Goal: Complete application form: Complete application form

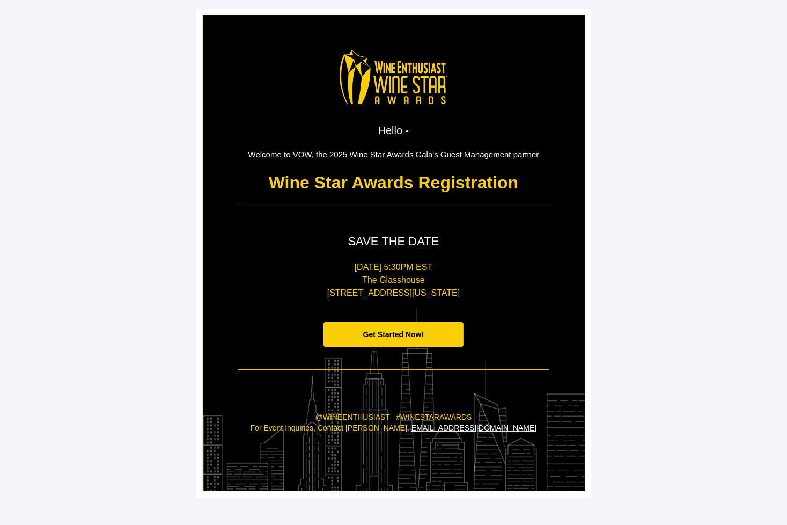
click at [416, 334] on span "Get Started Now!" at bounding box center [393, 334] width 61 height 9
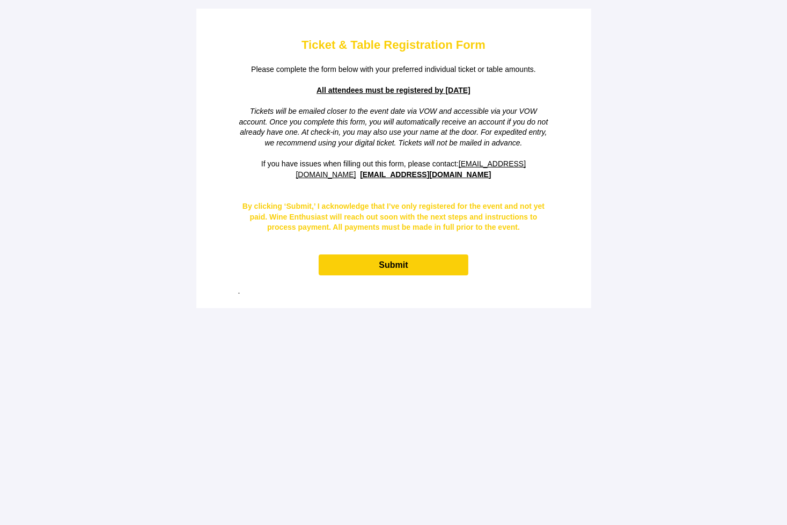
click at [415, 270] on span "Submit" at bounding box center [393, 264] width 149 height 21
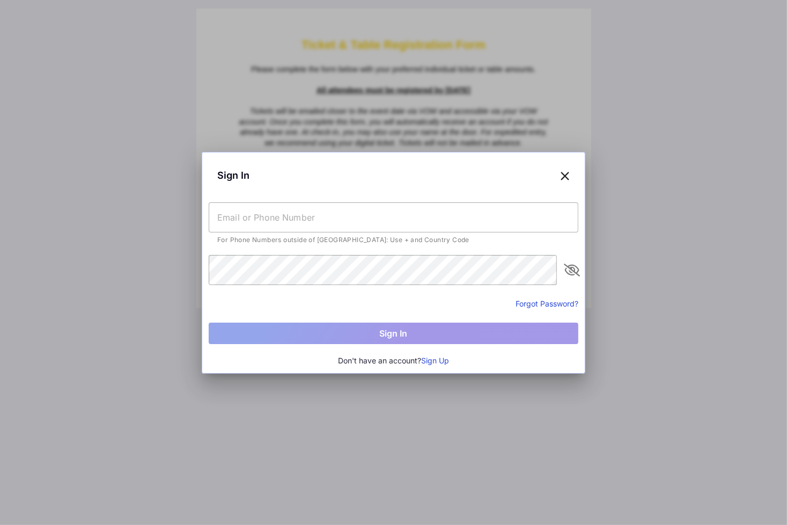
click at [416, 221] on input "text" at bounding box center [394, 217] width 370 height 30
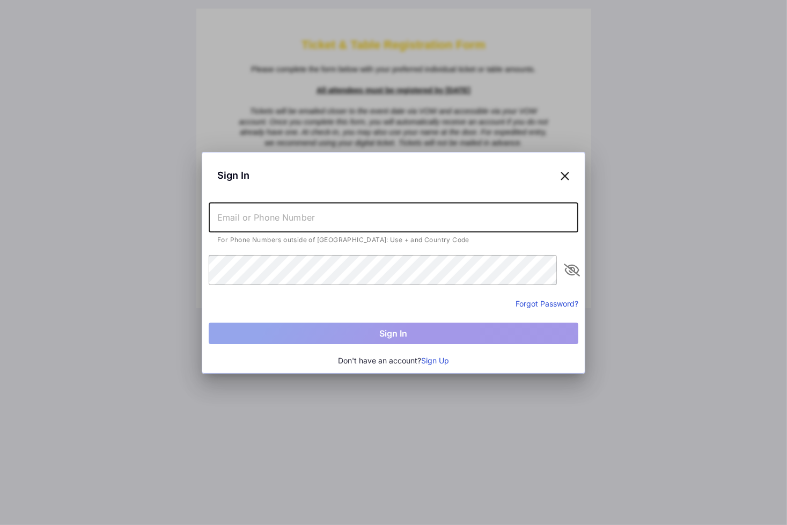
type input "szabomikierno@gmail.com"
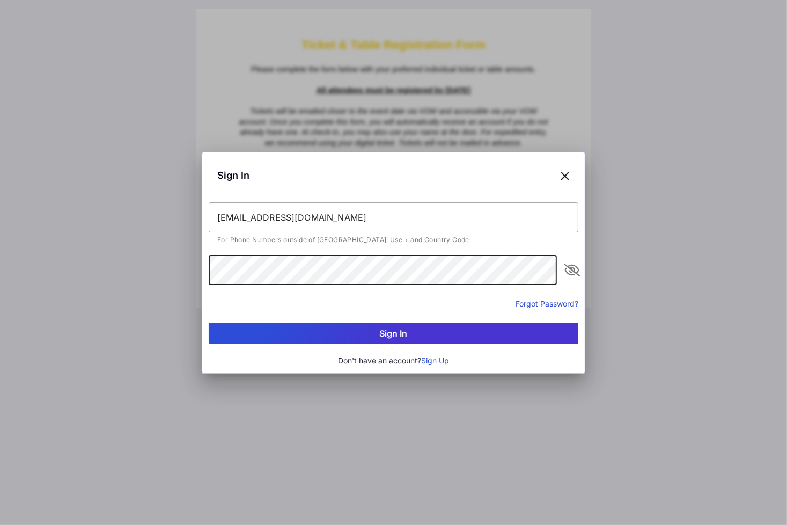
click at [391, 341] on button "Sign In" at bounding box center [394, 332] width 370 height 21
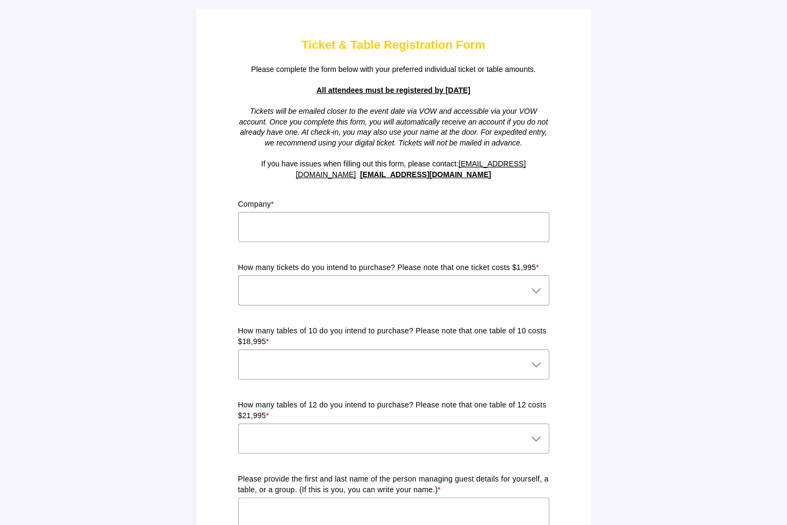
click at [367, 243] on div at bounding box center [393, 248] width 311 height 12
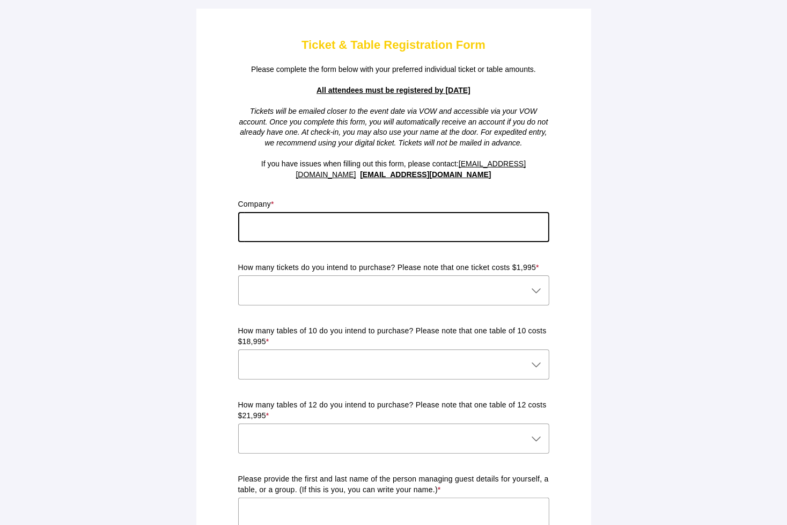
click at [367, 233] on input "text" at bounding box center [393, 227] width 311 height 30
type input "a"
click at [450, 288] on div at bounding box center [383, 290] width 290 height 30
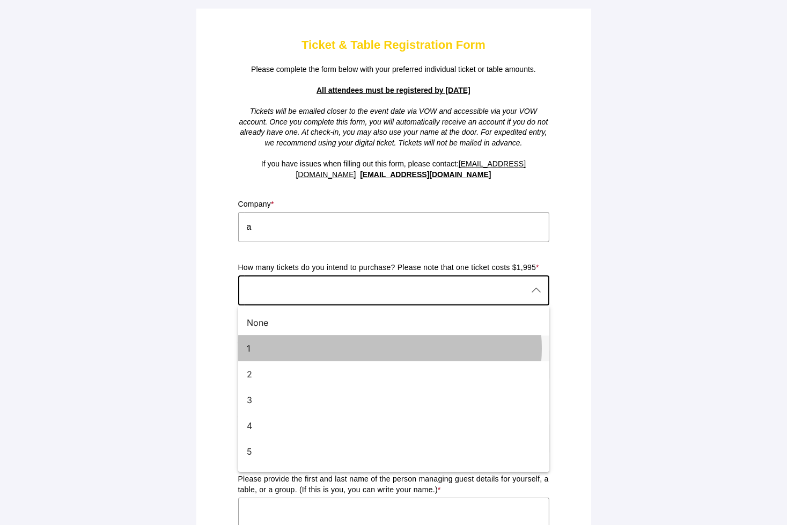
click at [294, 360] on div "1" at bounding box center [393, 348] width 311 height 26
type input "1"
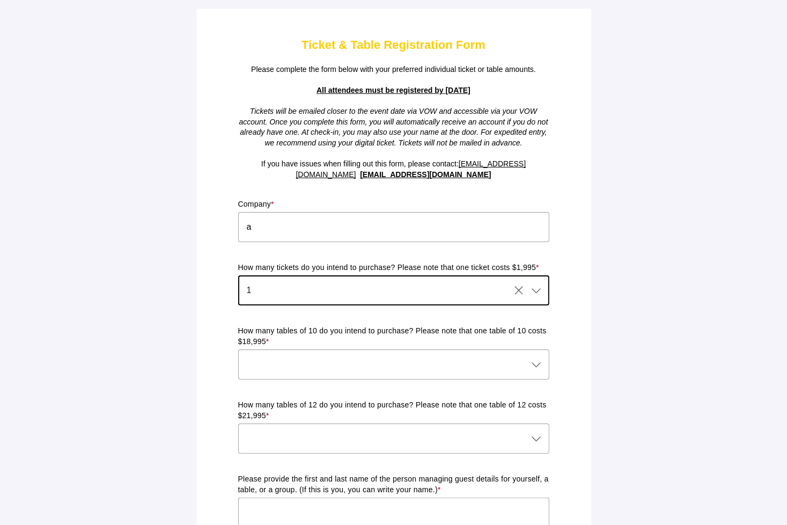
click at [343, 357] on div at bounding box center [383, 364] width 290 height 30
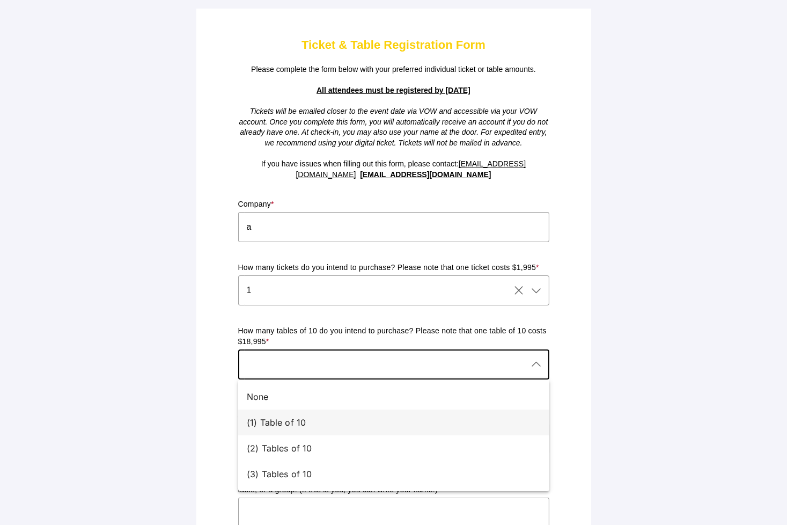
click at [310, 417] on div "(1) Table of 10" at bounding box center [389, 422] width 285 height 13
type input "(1) Table of 10"
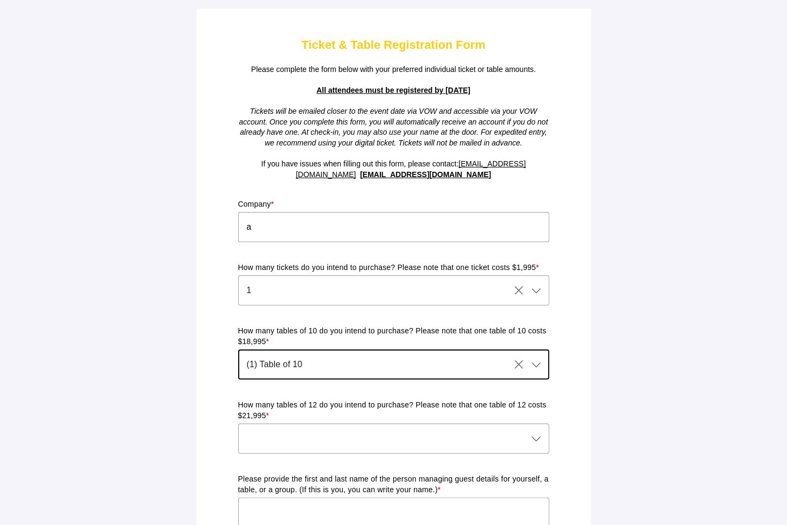
scroll to position [161, 0]
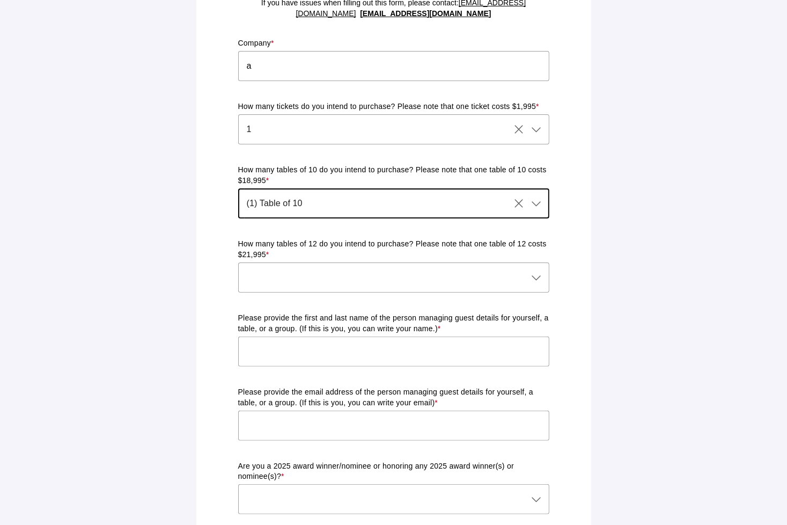
click at [328, 278] on div at bounding box center [383, 277] width 290 height 30
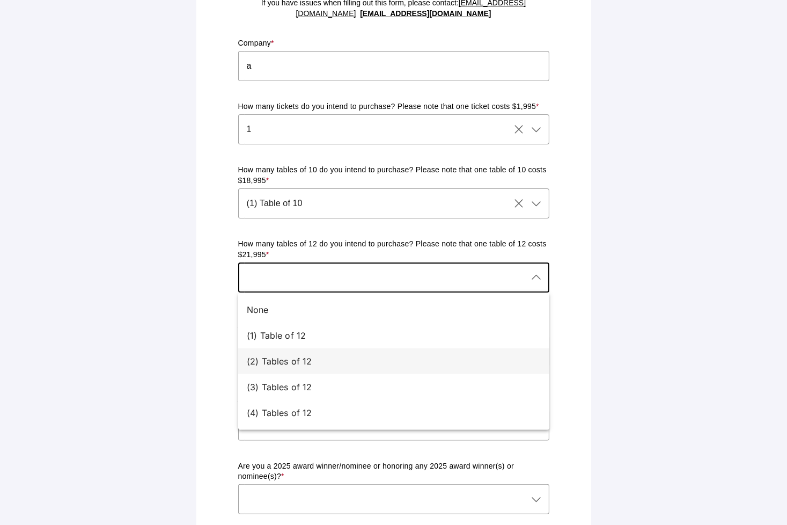
click at [311, 353] on div "(2) Tables of 12" at bounding box center [393, 361] width 311 height 26
type input "(2) Tables of 12"
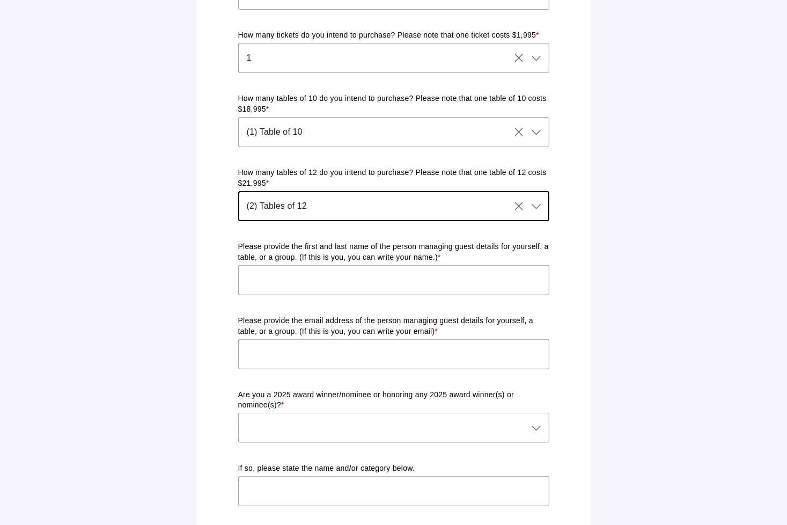
scroll to position [322, 0]
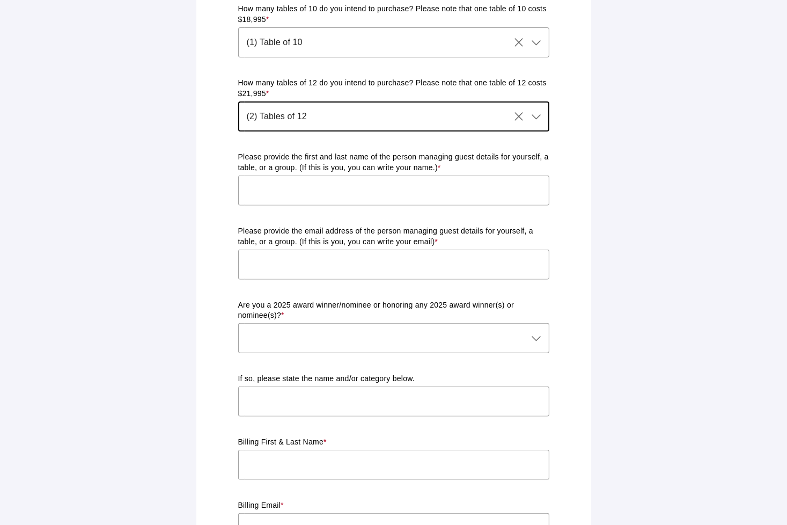
click at [335, 186] on input "text" at bounding box center [393, 190] width 311 height 30
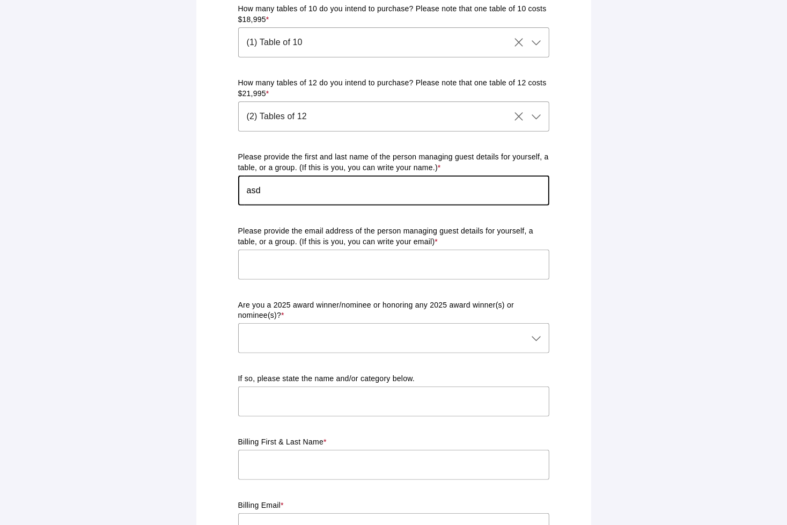
type input "asd"
click at [266, 266] on input "text" at bounding box center [393, 264] width 311 height 30
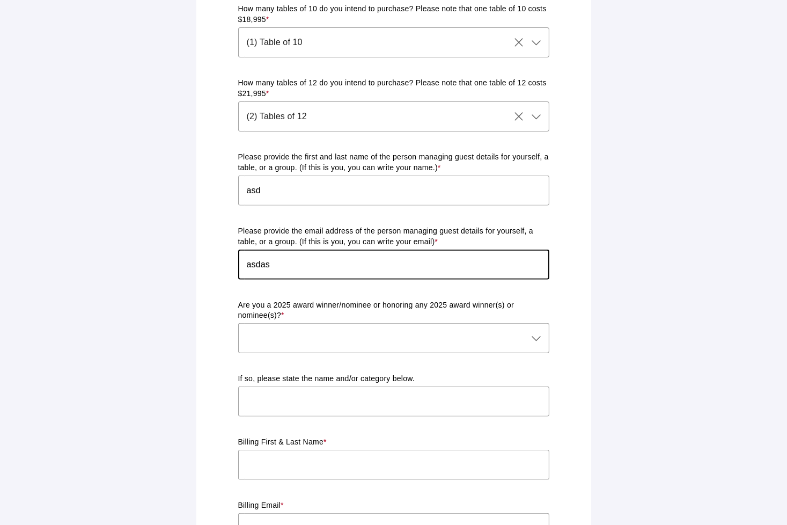
type input "asdas"
click at [277, 336] on div at bounding box center [383, 338] width 290 height 30
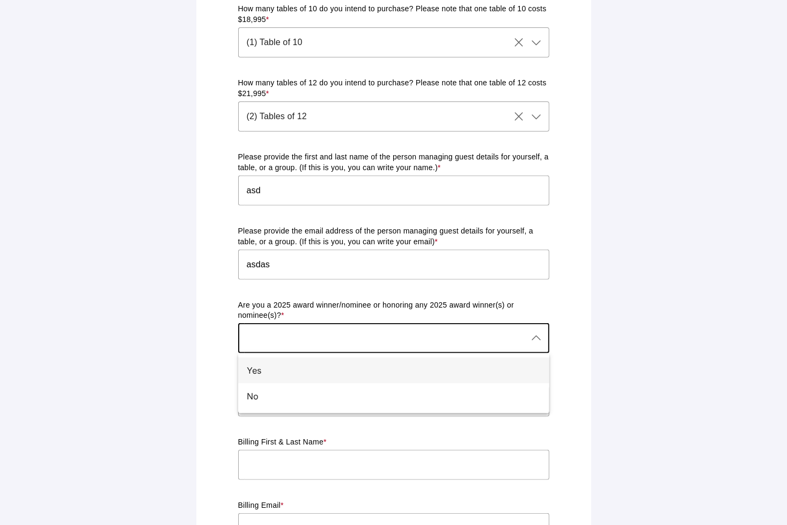
click at [277, 372] on div "Yes" at bounding box center [389, 370] width 285 height 13
type input "Yes"
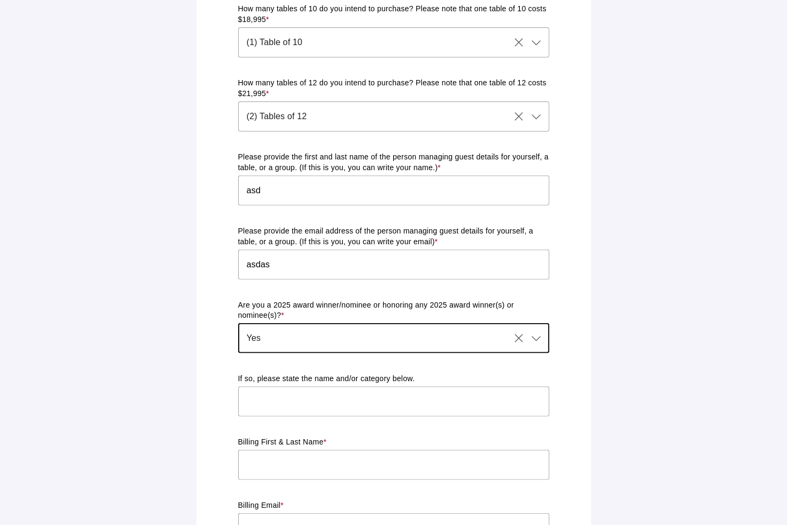
click at [296, 399] on input "text" at bounding box center [393, 401] width 311 height 30
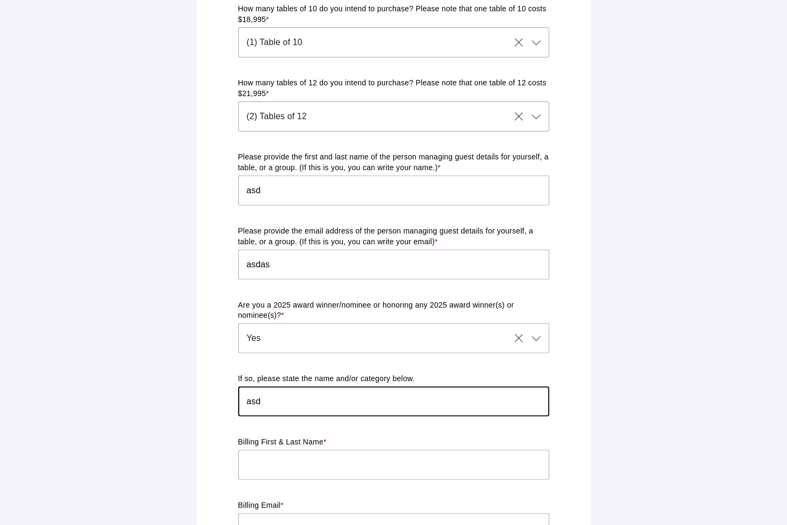
type input "asd"
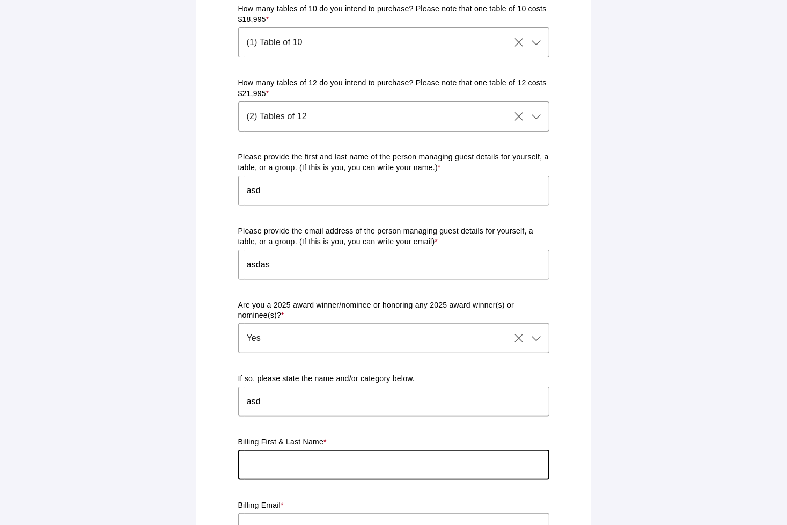
click at [278, 467] on input "text" at bounding box center [393, 465] width 311 height 30
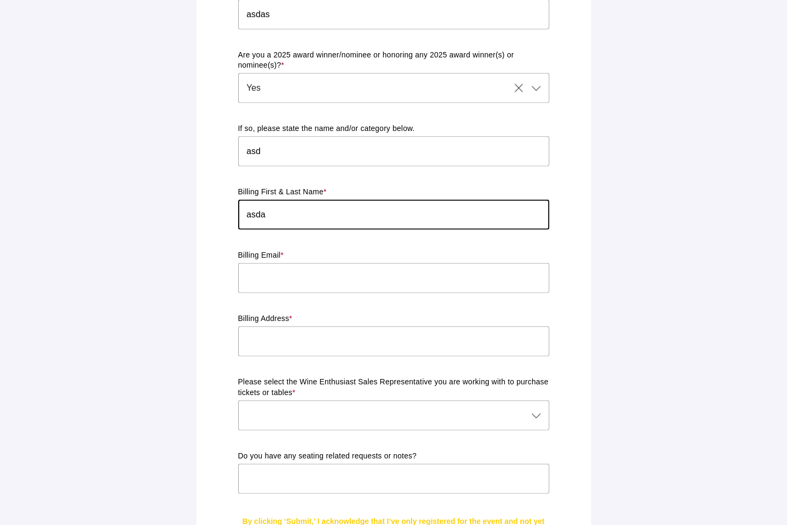
scroll to position [590, 0]
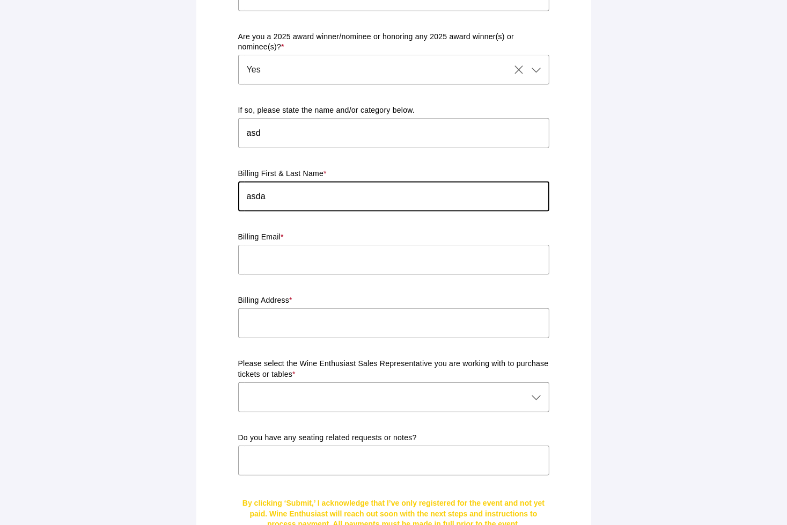
type input "asda"
click at [267, 266] on input "text" at bounding box center [393, 260] width 311 height 30
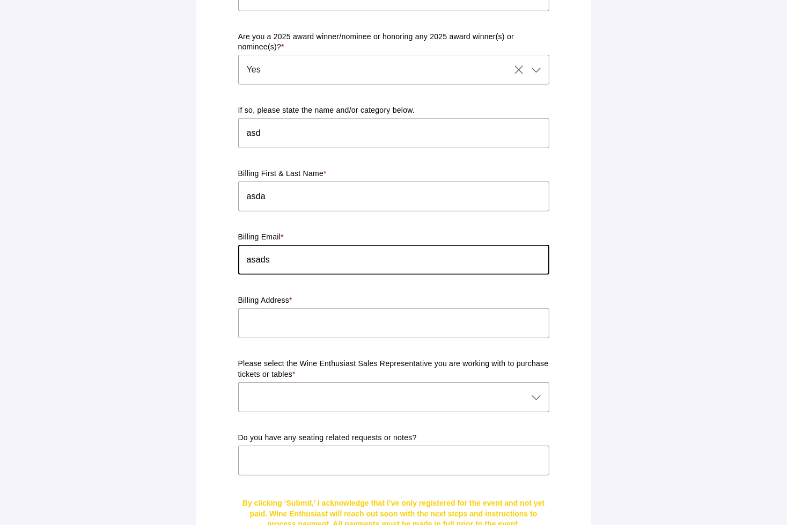
type input "asads"
click at [257, 327] on input "text" at bounding box center [393, 323] width 311 height 30
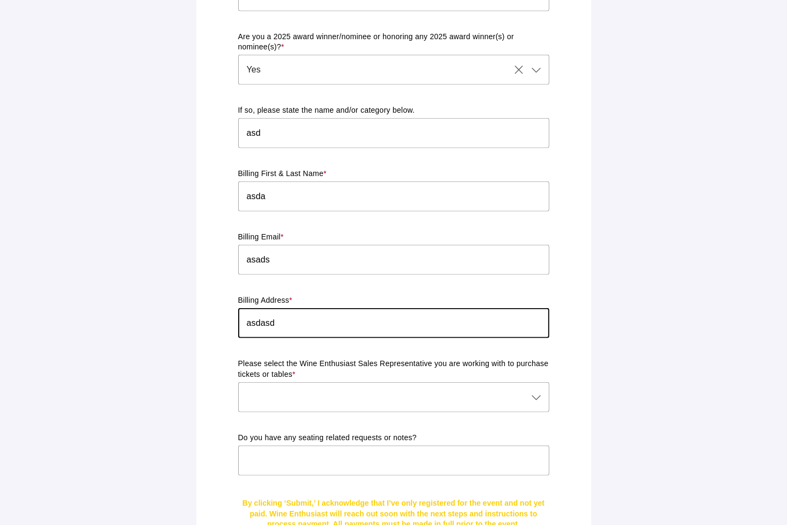
type input "asdasd"
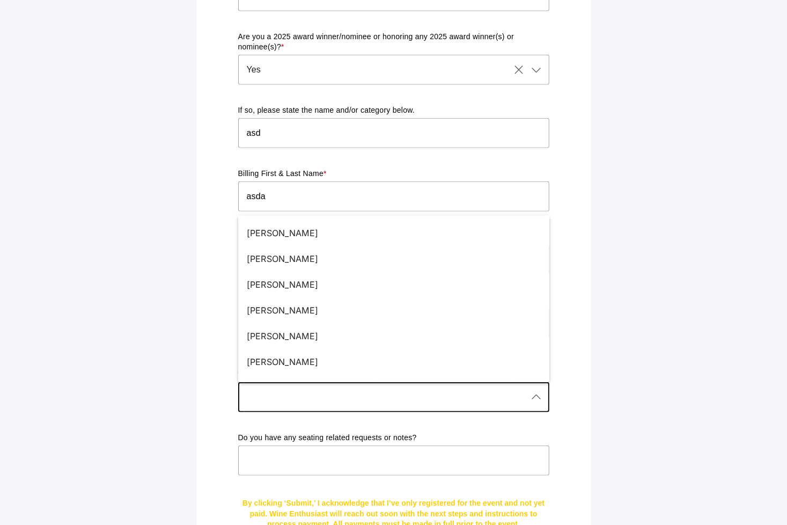
click at [276, 394] on div at bounding box center [383, 397] width 290 height 30
click at [289, 336] on div "Sara Maule" at bounding box center [389, 335] width 285 height 13
type input "Sara Maule"
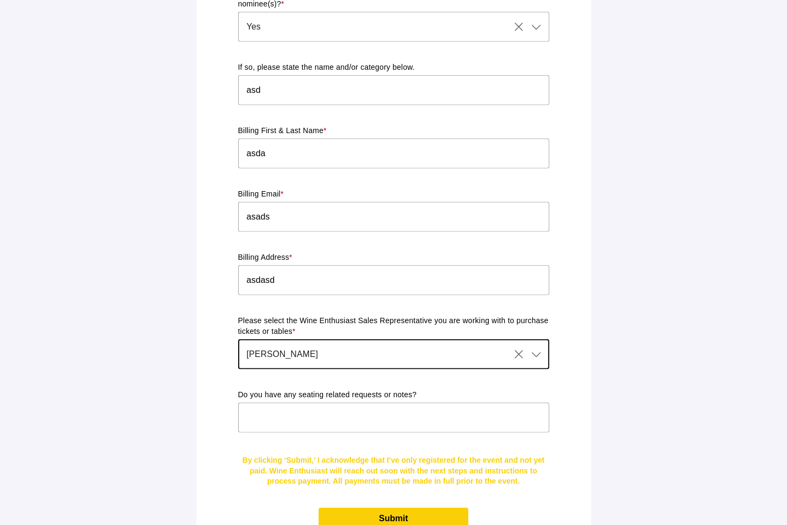
scroll to position [679, 0]
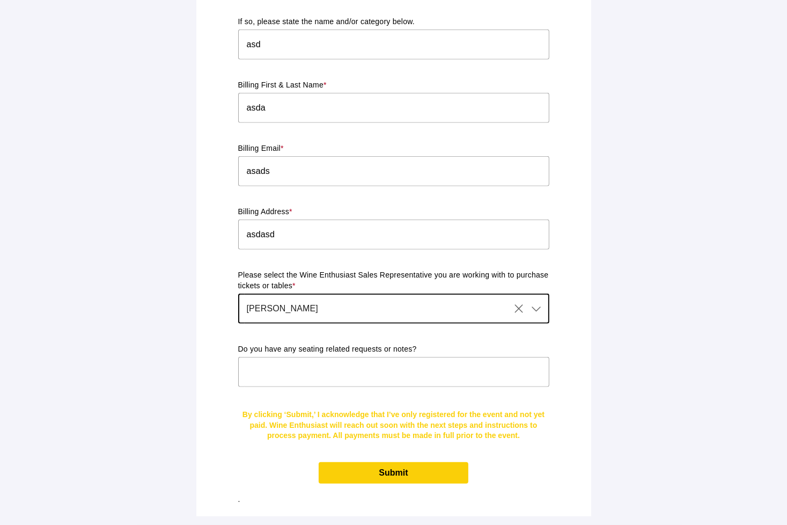
click at [308, 372] on input "text" at bounding box center [393, 372] width 311 height 30
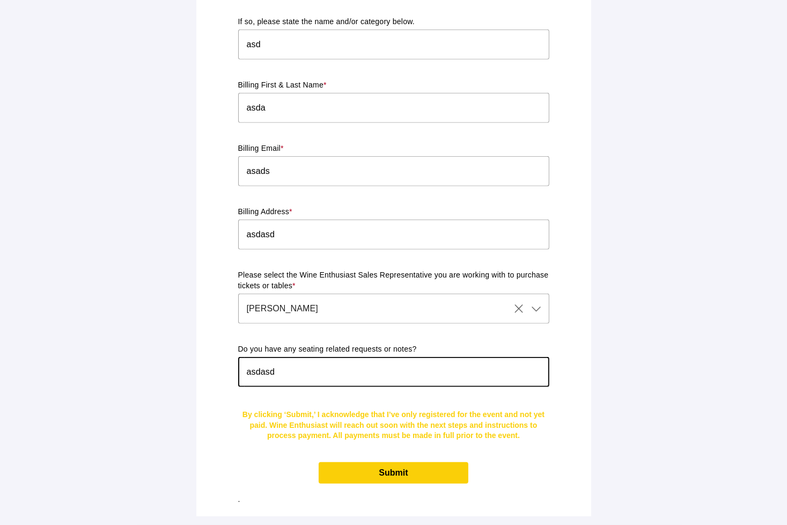
type input "asdasd"
click at [392, 466] on span "Submit" at bounding box center [393, 472] width 149 height 21
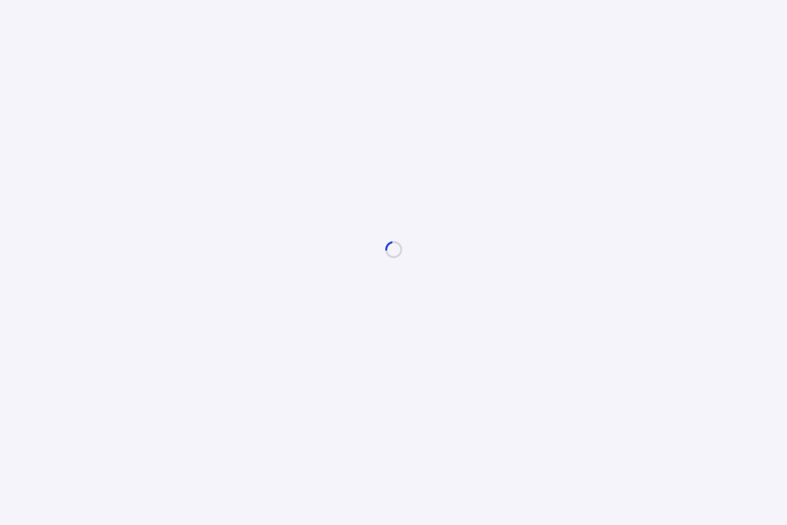
scroll to position [0, 0]
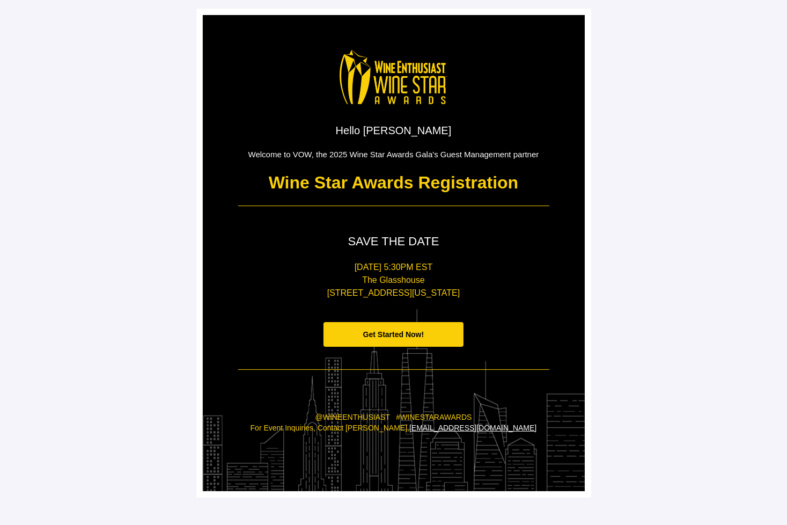
click at [415, 340] on span "Get Started Now!" at bounding box center [394, 334] width 140 height 25
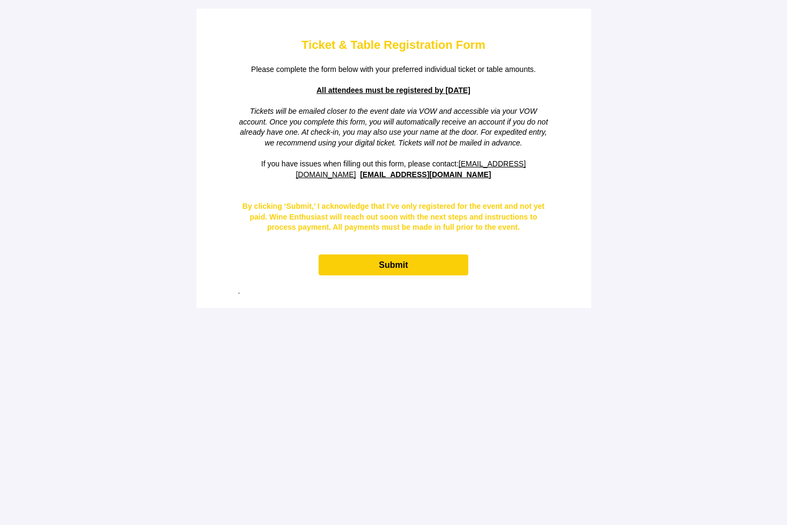
click at [417, 263] on span "Submit" at bounding box center [393, 264] width 149 height 21
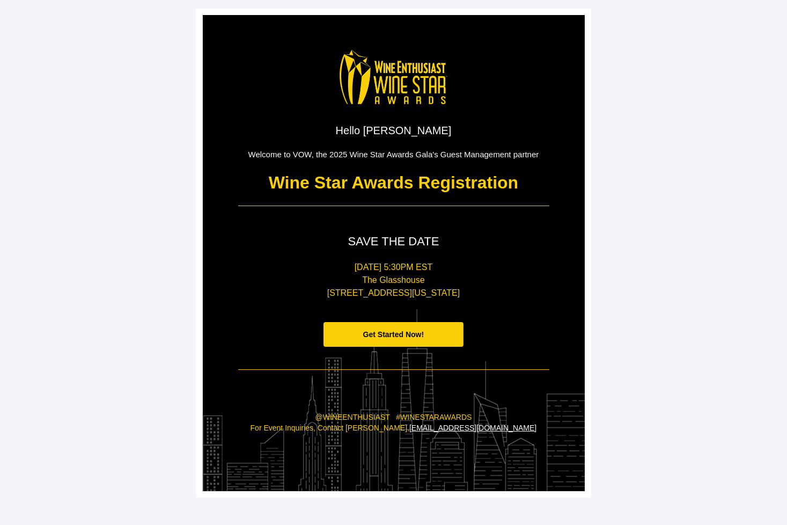
click at [412, 336] on span "Get Started Now!" at bounding box center [393, 334] width 61 height 9
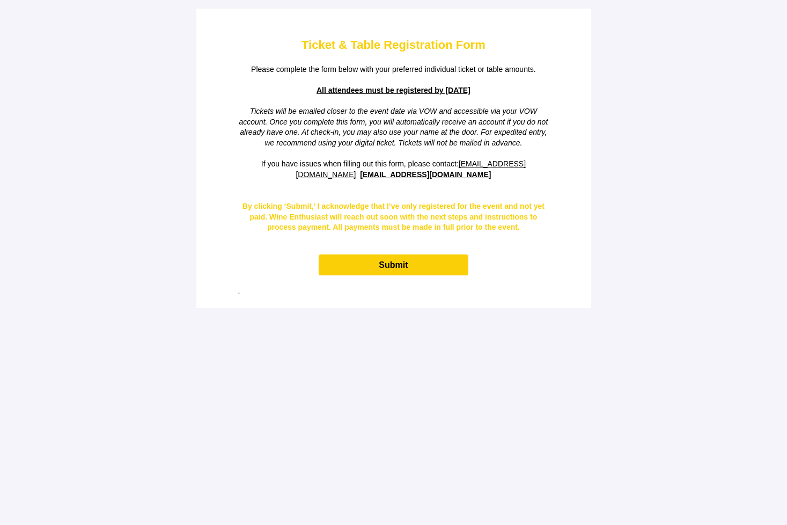
click at [413, 265] on span "Submit" at bounding box center [393, 264] width 149 height 21
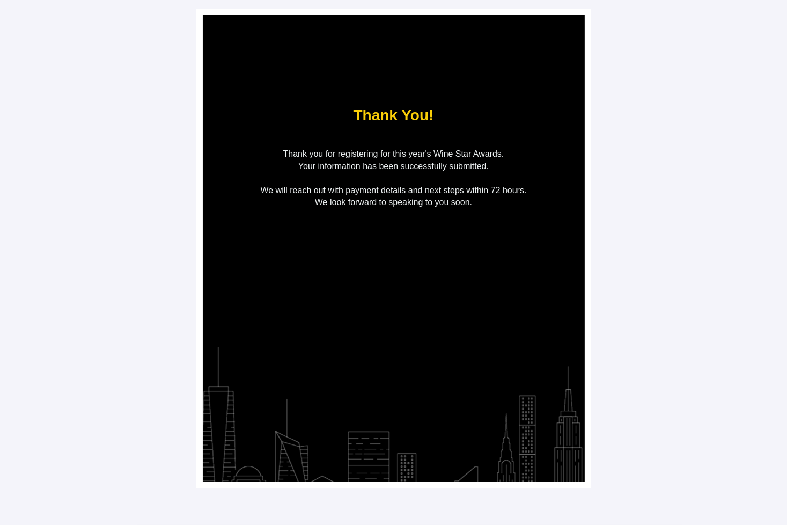
click at [470, 274] on div "Thank You! Thank you for registering for this year's Wine Star Awards. Your inf…" at bounding box center [394, 248] width 382 height 467
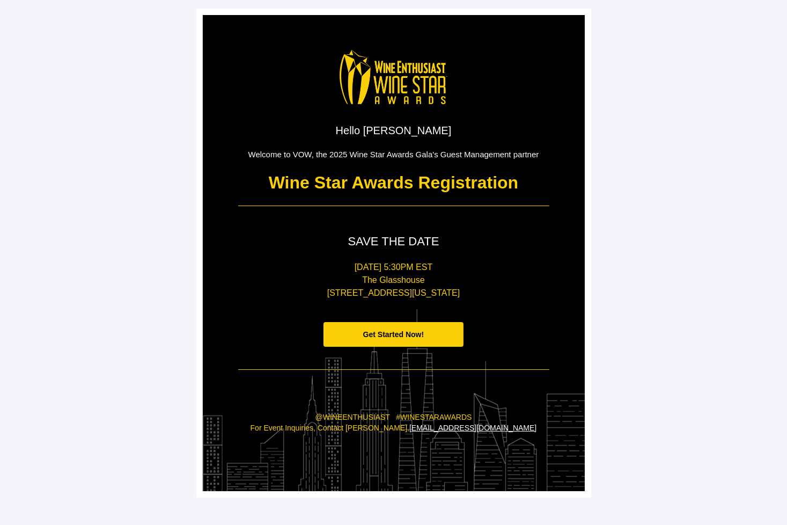
click at [406, 340] on span "Get Started Now!" at bounding box center [394, 334] width 140 height 25
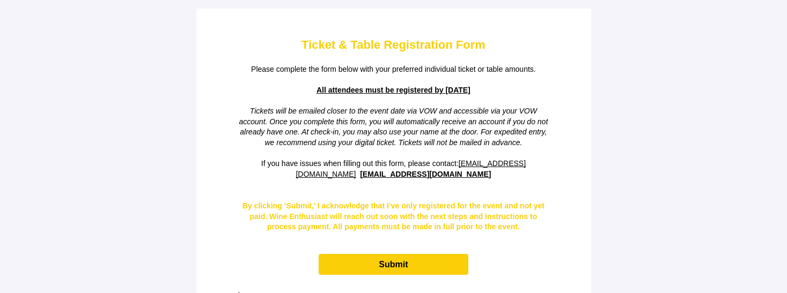
click at [740, 163] on main "Ticket & Table Registration Form Please complete the form below with your prefe…" at bounding box center [393, 158] width 787 height 317
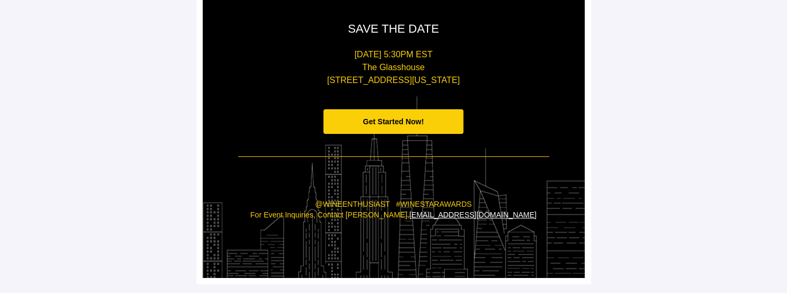
click at [431, 130] on span "Get Started Now!" at bounding box center [394, 121] width 140 height 25
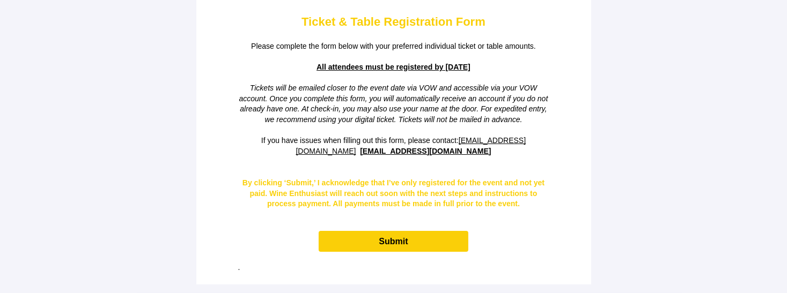
scroll to position [23, 0]
click at [759, 233] on main "Ticket & Table Registration Form Please complete the form below with your prefe…" at bounding box center [393, 135] width 787 height 317
click at [776, 196] on main "Ticket & Table Registration Form Please complete the form below with your prefe…" at bounding box center [393, 135] width 787 height 317
